Goal: Task Accomplishment & Management: Use online tool/utility

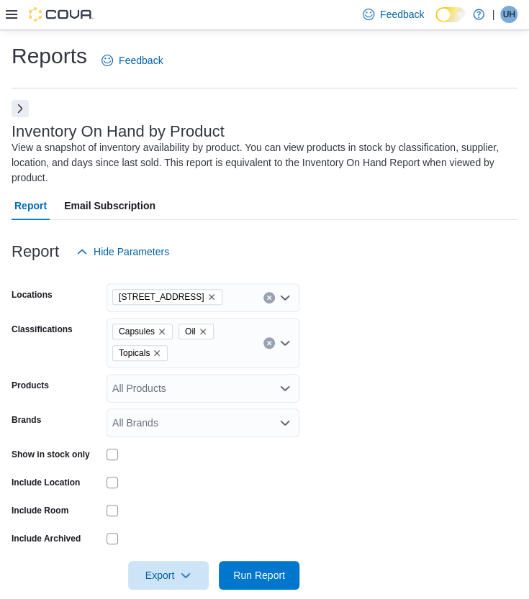
click at [160, 332] on icon "Remove Capsules from selection in this group" at bounding box center [162, 331] width 9 height 9
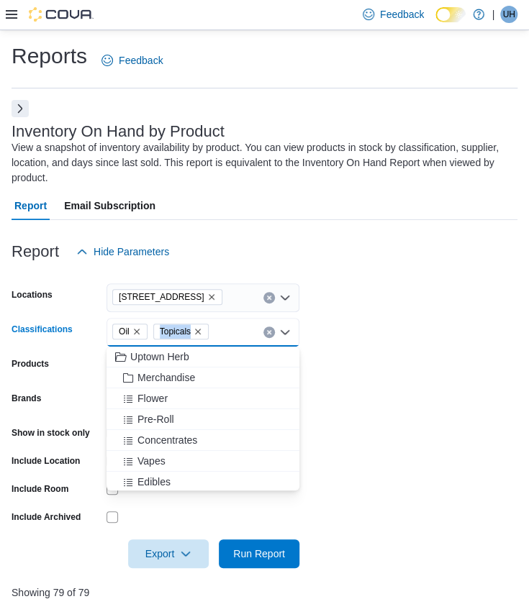
click at [160, 332] on span "Topicals" at bounding box center [175, 331] width 31 height 14
click at [135, 334] on icon "Remove Oil from selection in this group" at bounding box center [136, 331] width 9 height 9
click at [156, 330] on icon "Remove Topicals from selection in this group" at bounding box center [158, 332] width 6 height 6
click at [367, 327] on form "Locations [STREET_ADDRESS] Classifications All Classifications Combo box. Selec…" at bounding box center [265, 417] width 506 height 302
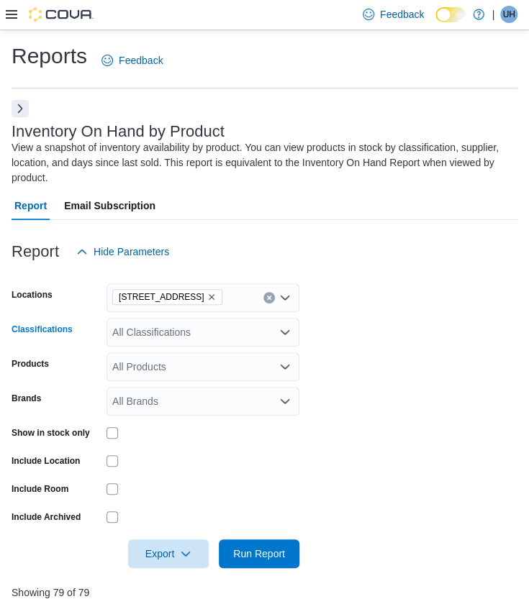
click at [255, 337] on div "All Classifications" at bounding box center [202, 332] width 193 height 29
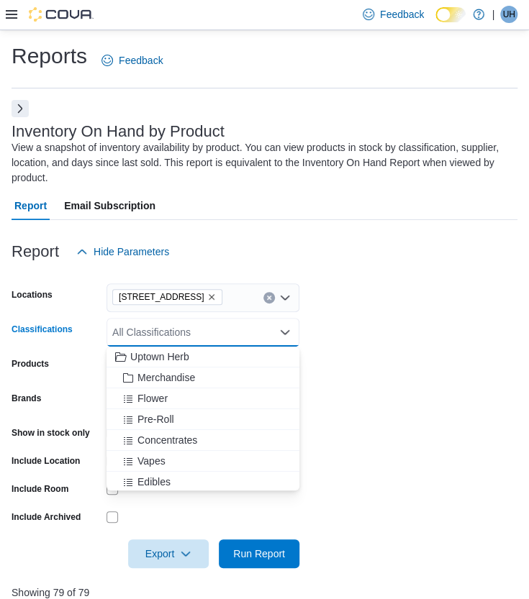
click at [327, 353] on form "Locations [STREET_ADDRESS] Classifications All Classifications Combo box. Selec…" at bounding box center [265, 417] width 506 height 302
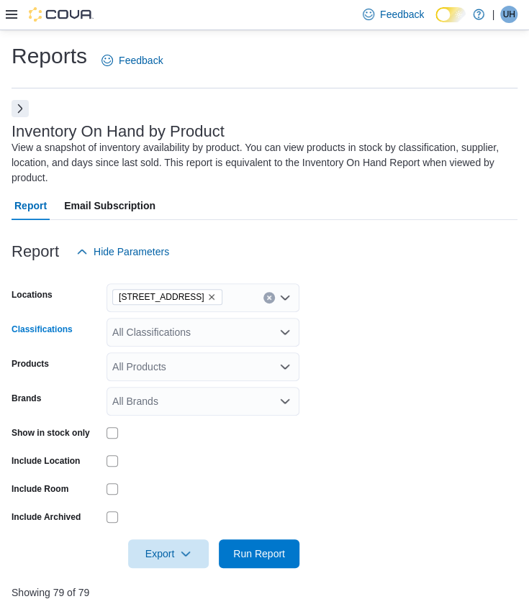
click at [217, 337] on div "All Classifications" at bounding box center [202, 332] width 193 height 29
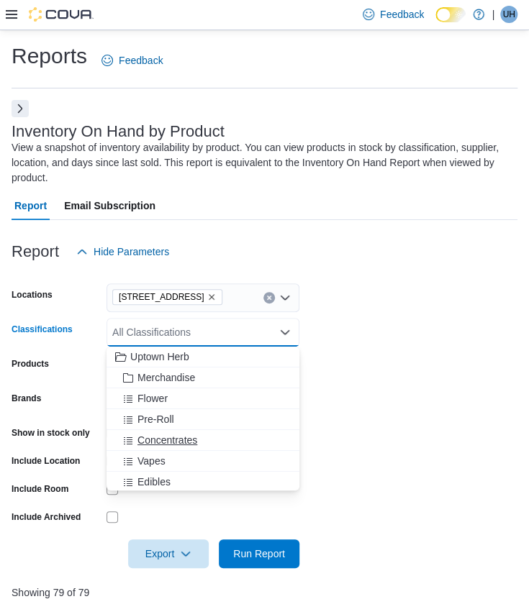
click at [213, 441] on div "Concentrates" at bounding box center [203, 440] width 176 height 14
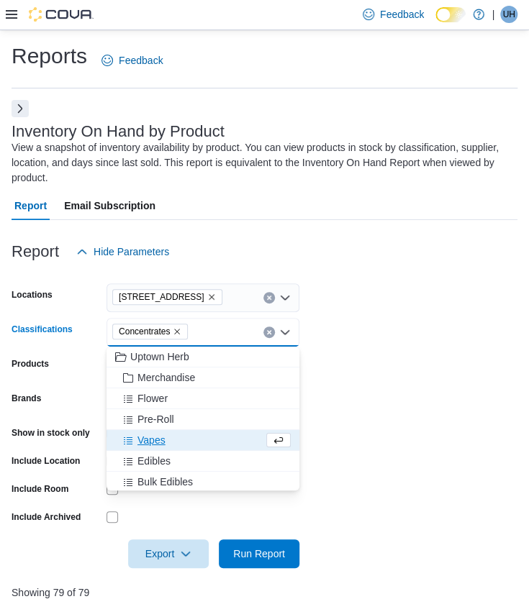
click at [352, 355] on form "Locations [STREET_ADDRESS] Classifications Concentrates Combo box. Selected. Co…" at bounding box center [265, 417] width 506 height 302
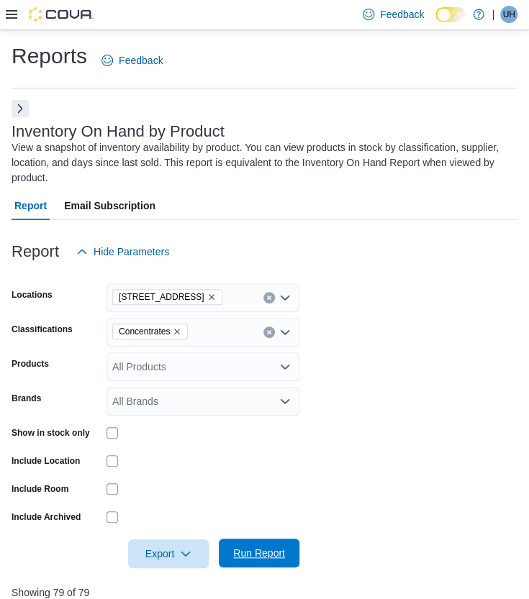
click at [228, 551] on span "Run Report" at bounding box center [258, 553] width 63 height 29
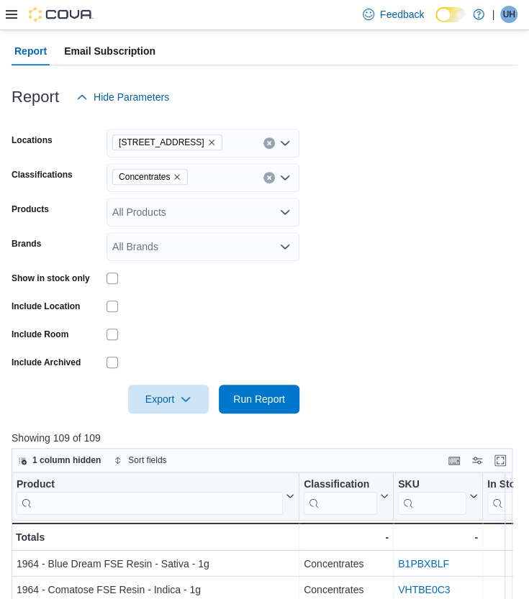
scroll to position [157, 0]
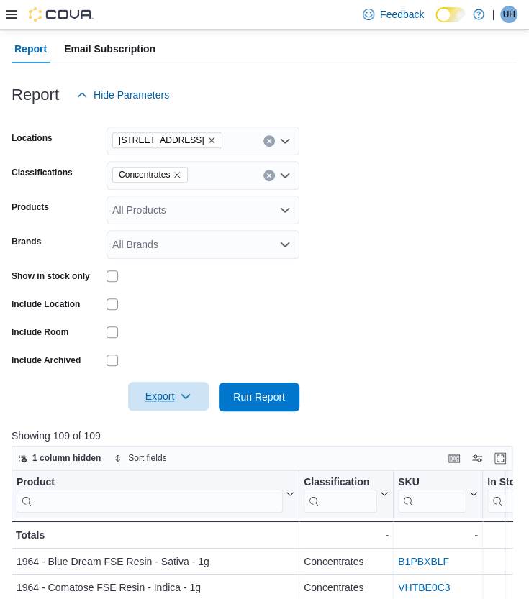
click at [161, 388] on span "Export" at bounding box center [168, 396] width 63 height 29
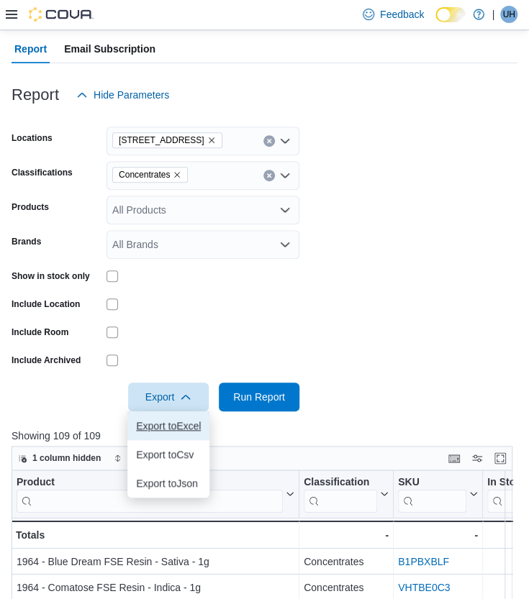
click at [177, 417] on button "Export to Excel" at bounding box center [168, 425] width 82 height 29
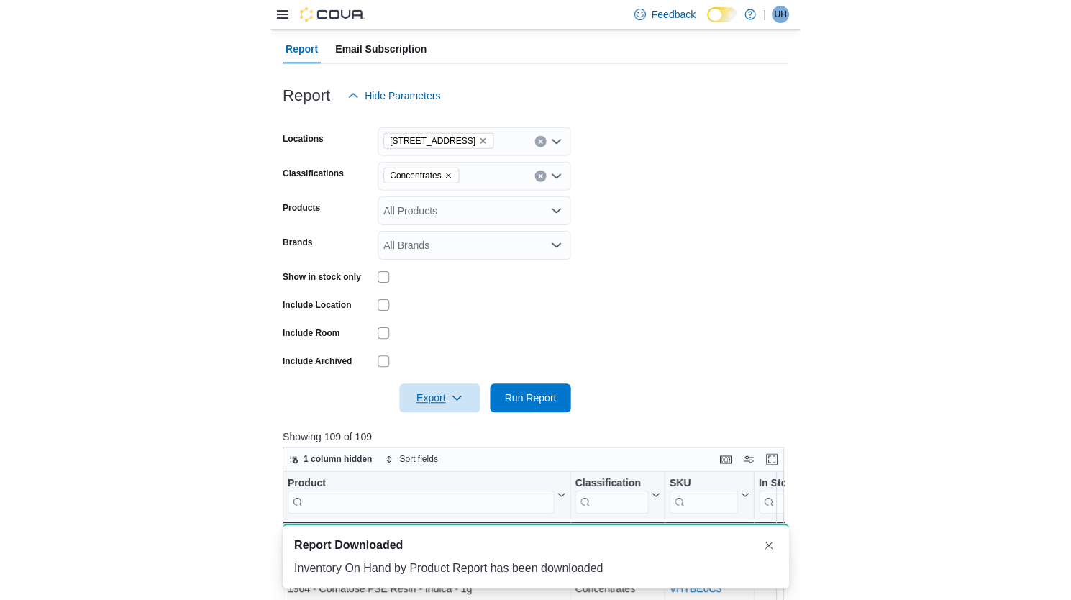
scroll to position [0, 0]
